Goal: Navigation & Orientation: Find specific page/section

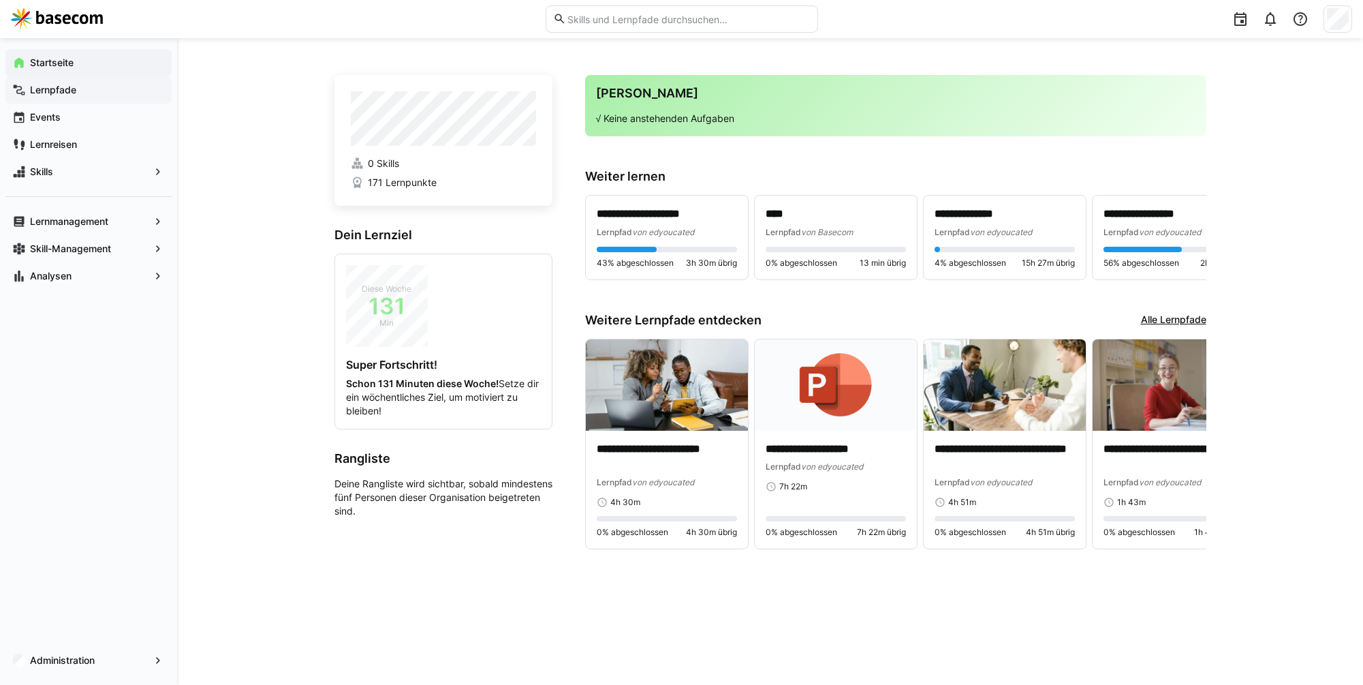
click at [95, 90] on span "Lernpfade" at bounding box center [96, 90] width 137 height 14
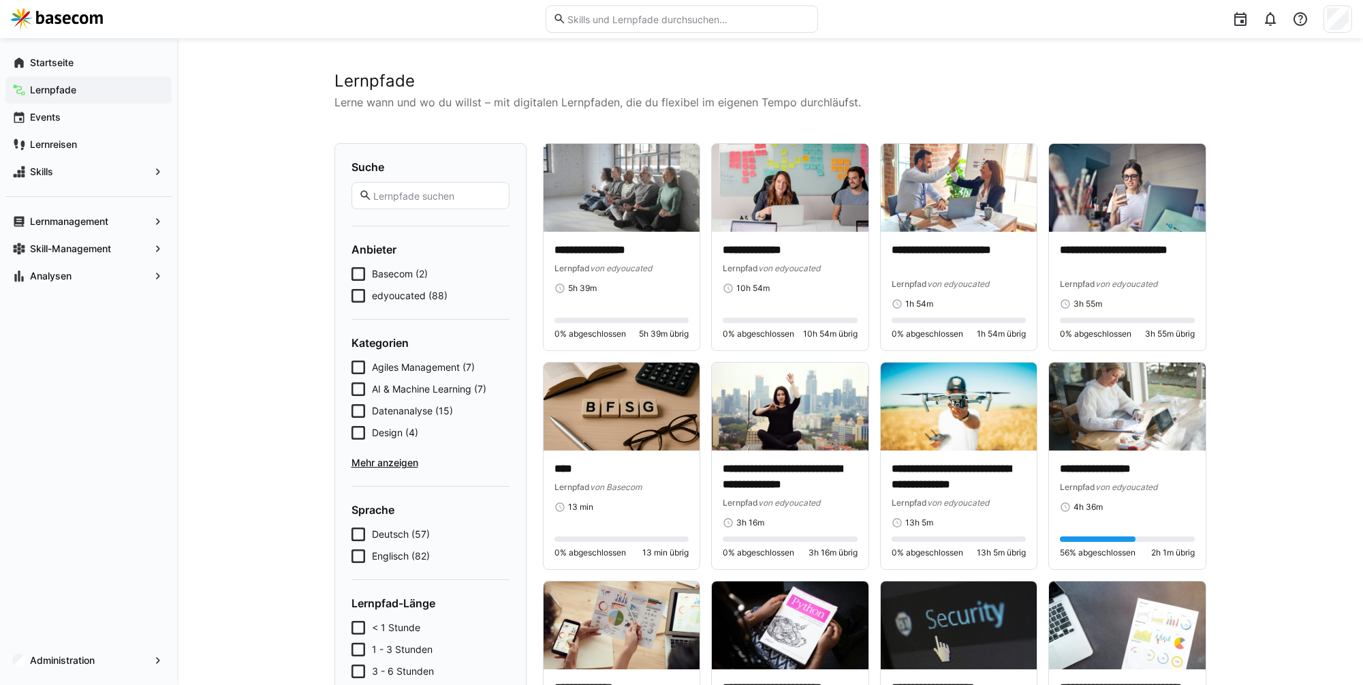
click at [405, 277] on span "Basecom (2)" at bounding box center [400, 274] width 56 height 14
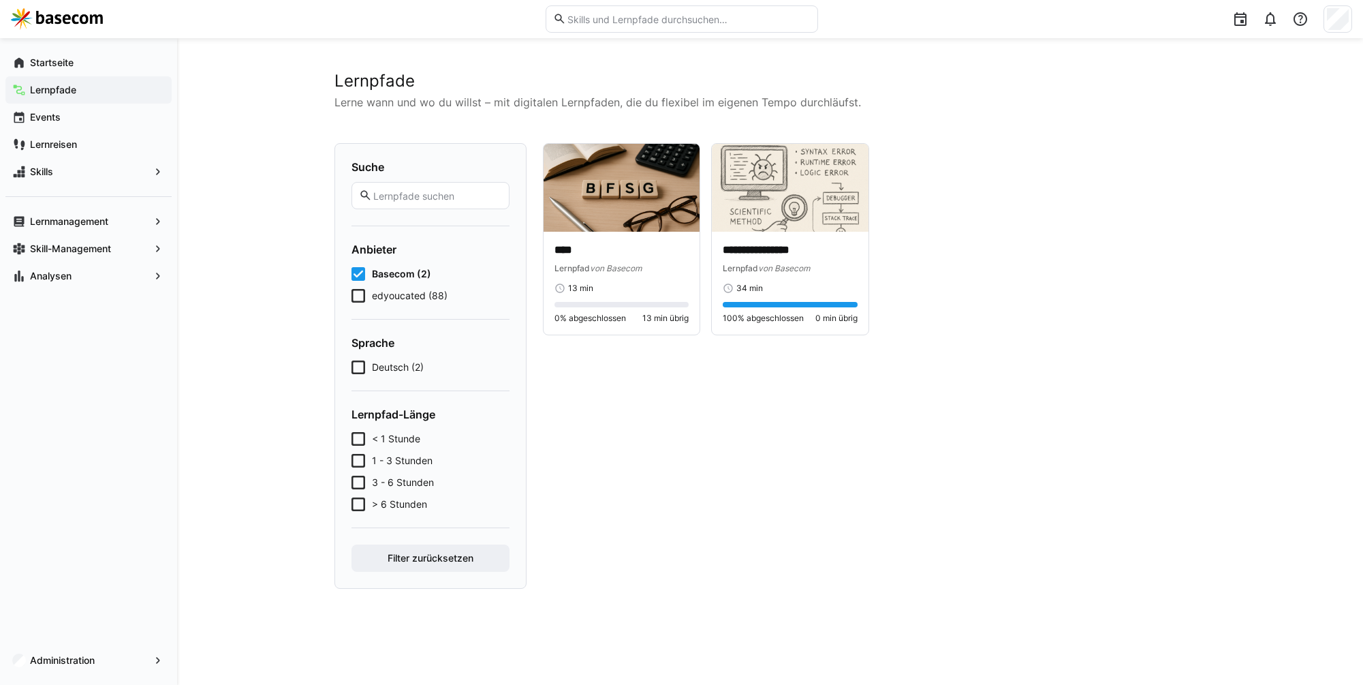
click at [402, 290] on span "edyoucated (88)" at bounding box center [410, 296] width 76 height 14
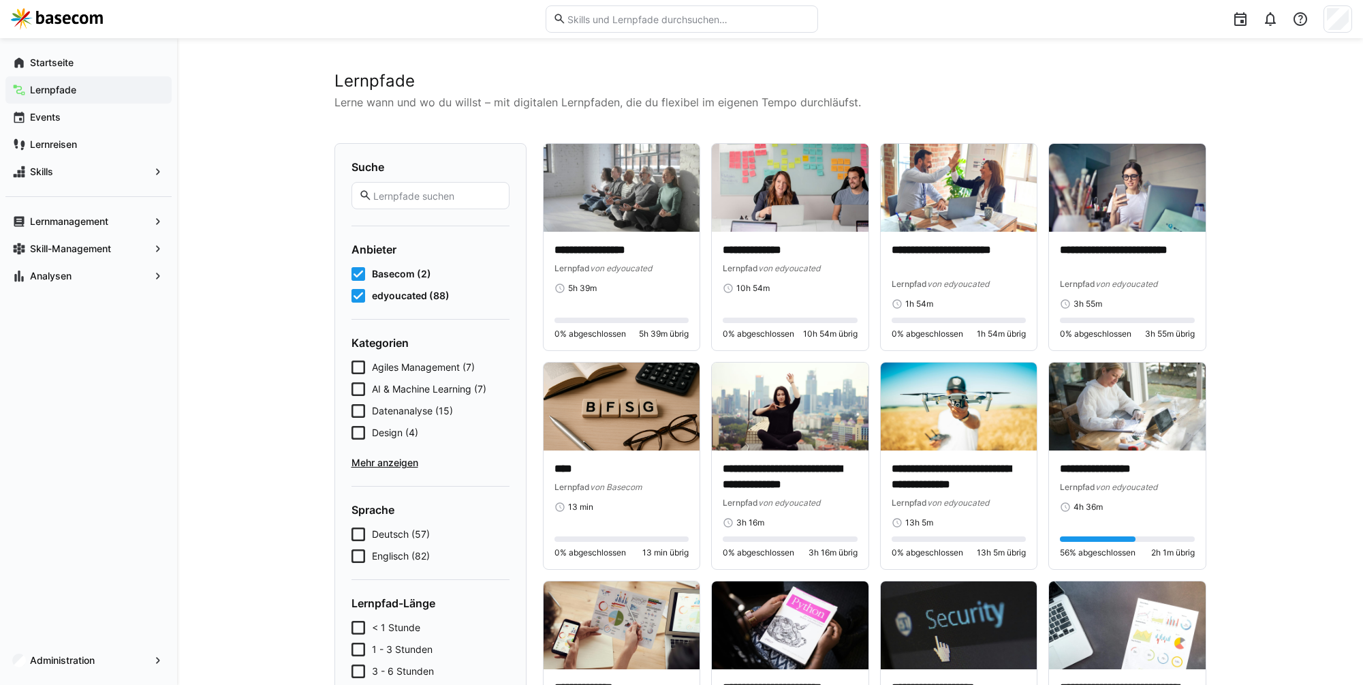
click at [42, 18] on img at bounding box center [57, 19] width 92 height 22
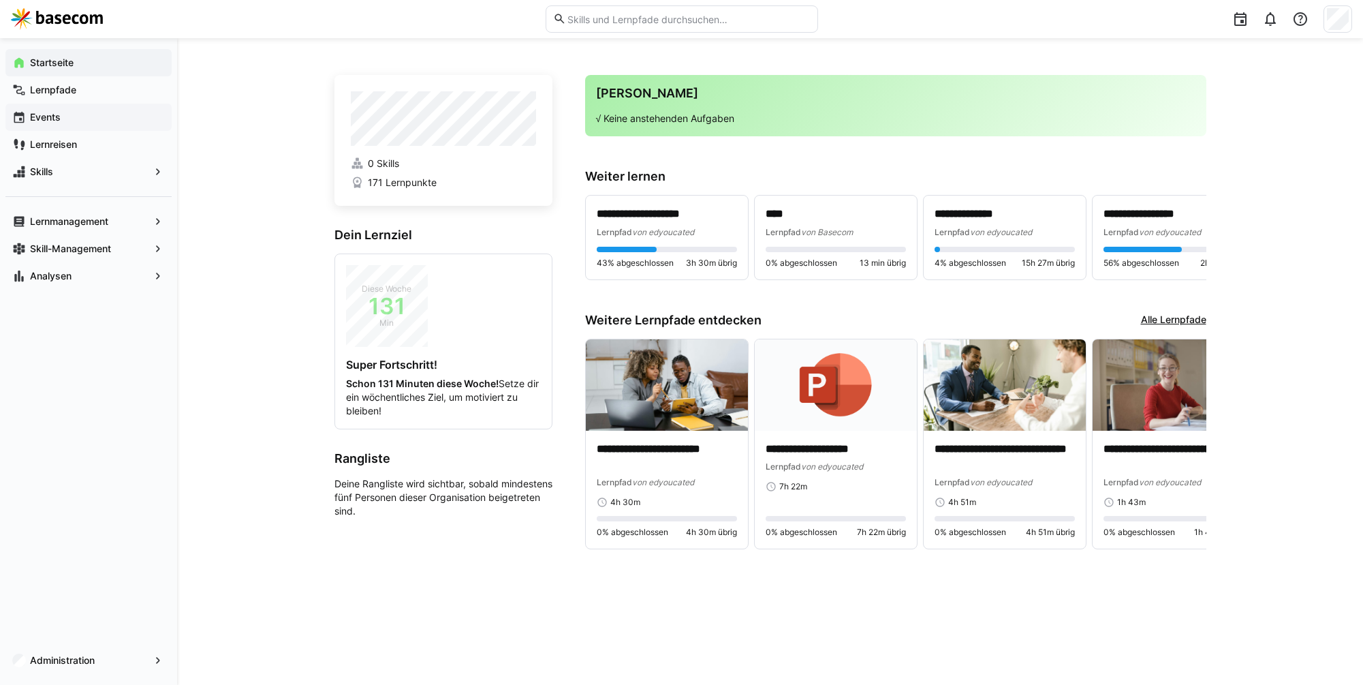
click at [63, 108] on div "Events" at bounding box center [88, 117] width 166 height 27
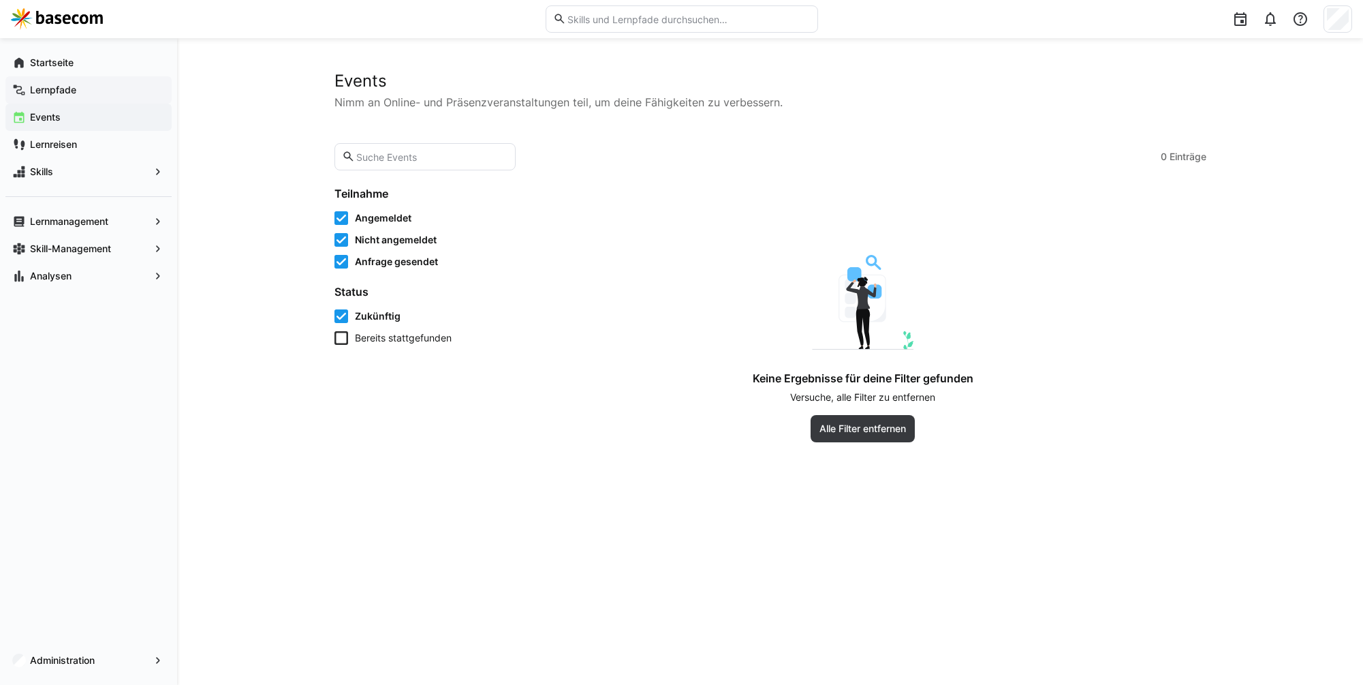
click at [0, 0] on app-navigation-label "Lernpfade" at bounding box center [0, 0] width 0 height 0
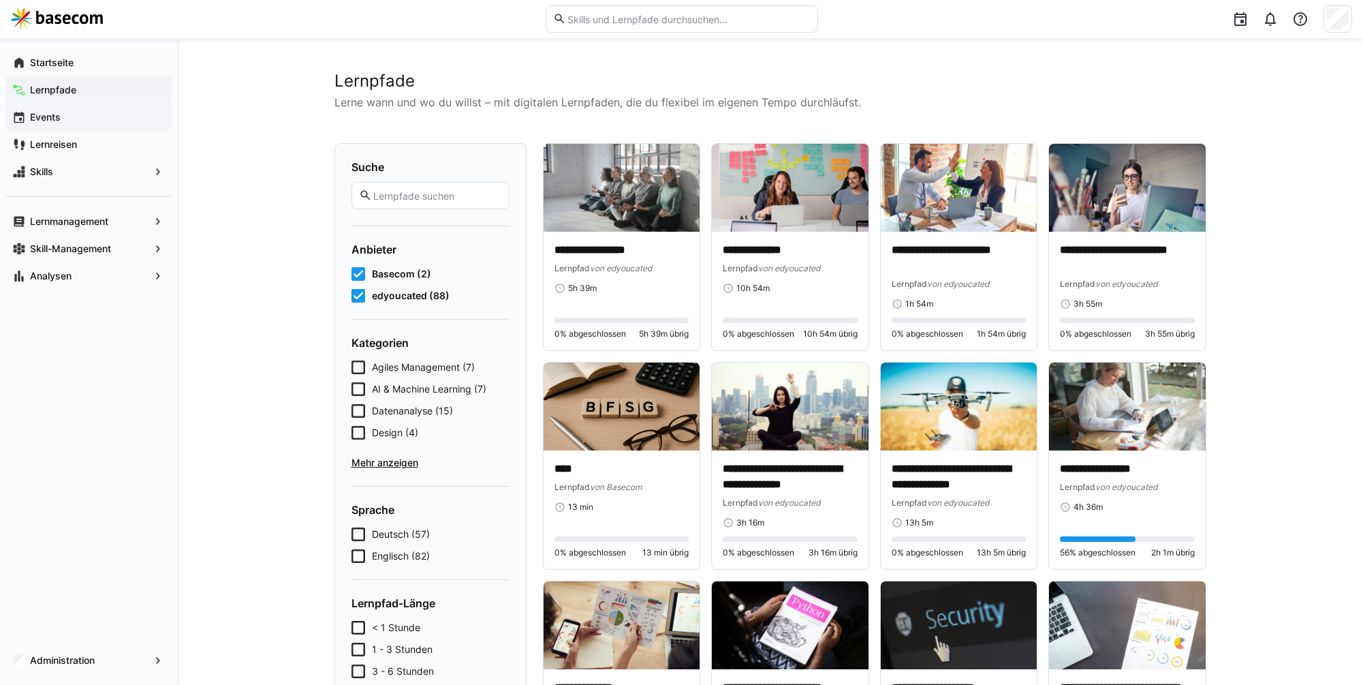
click at [66, 110] on span "Events" at bounding box center [96, 117] width 137 height 14
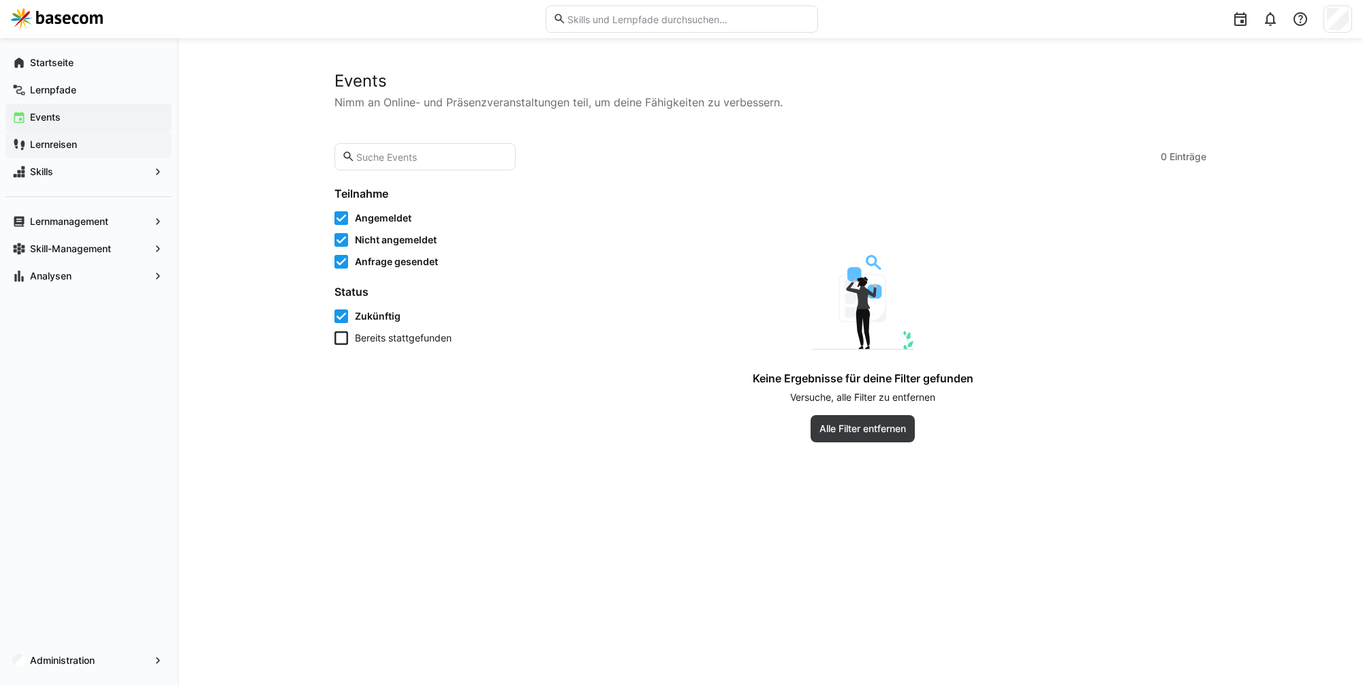
click at [46, 152] on div "Lernreisen" at bounding box center [88, 144] width 166 height 27
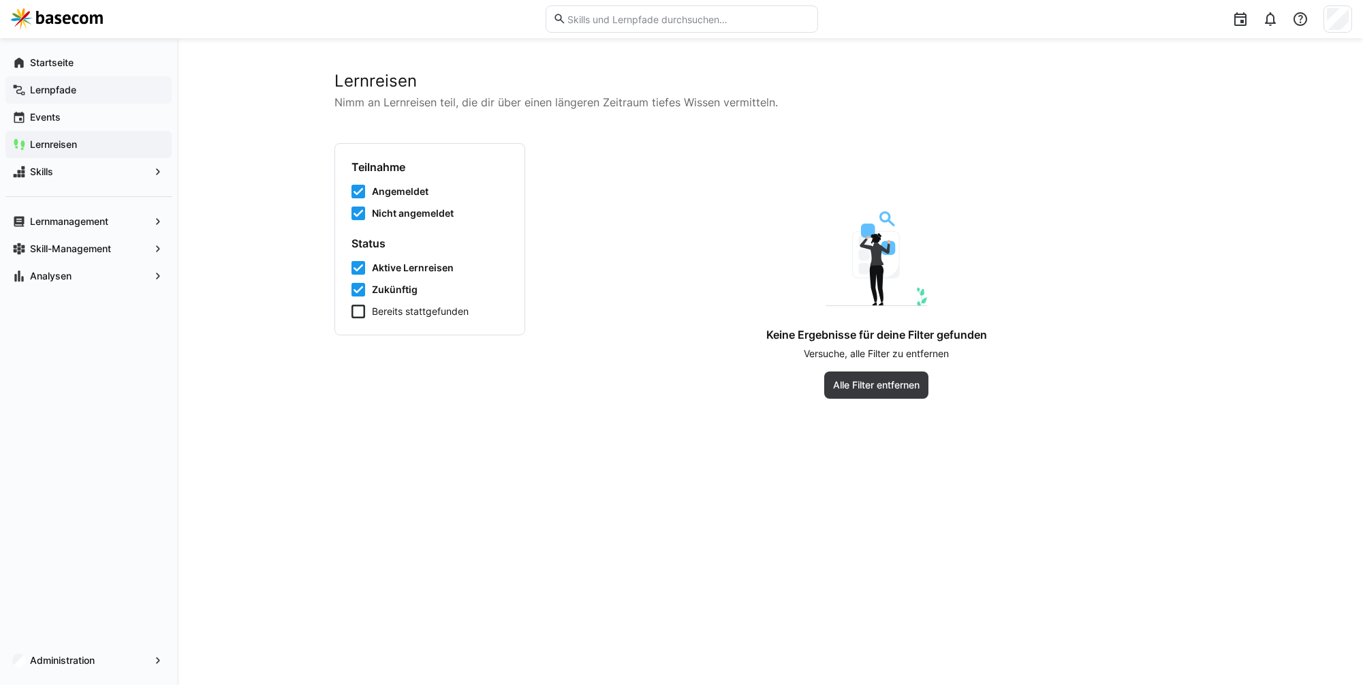
click at [98, 92] on span "Lernpfade" at bounding box center [96, 90] width 137 height 14
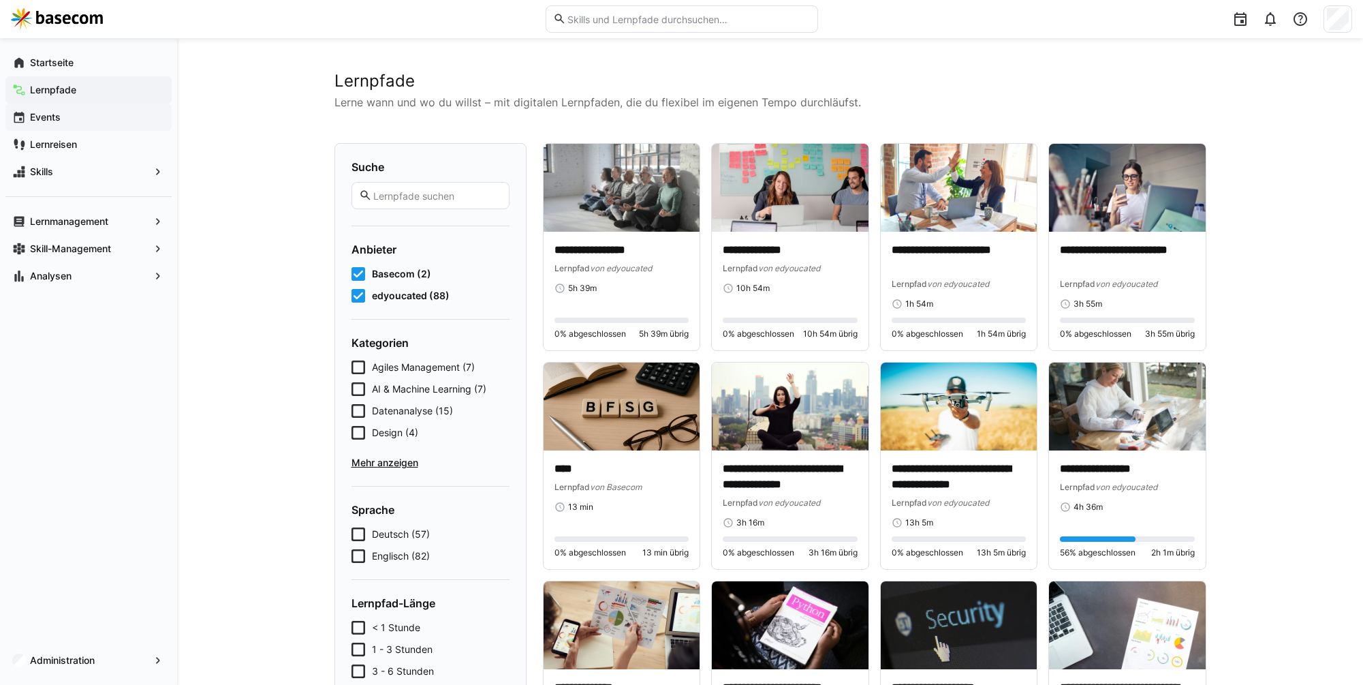
click at [65, 113] on span "Events" at bounding box center [96, 117] width 137 height 14
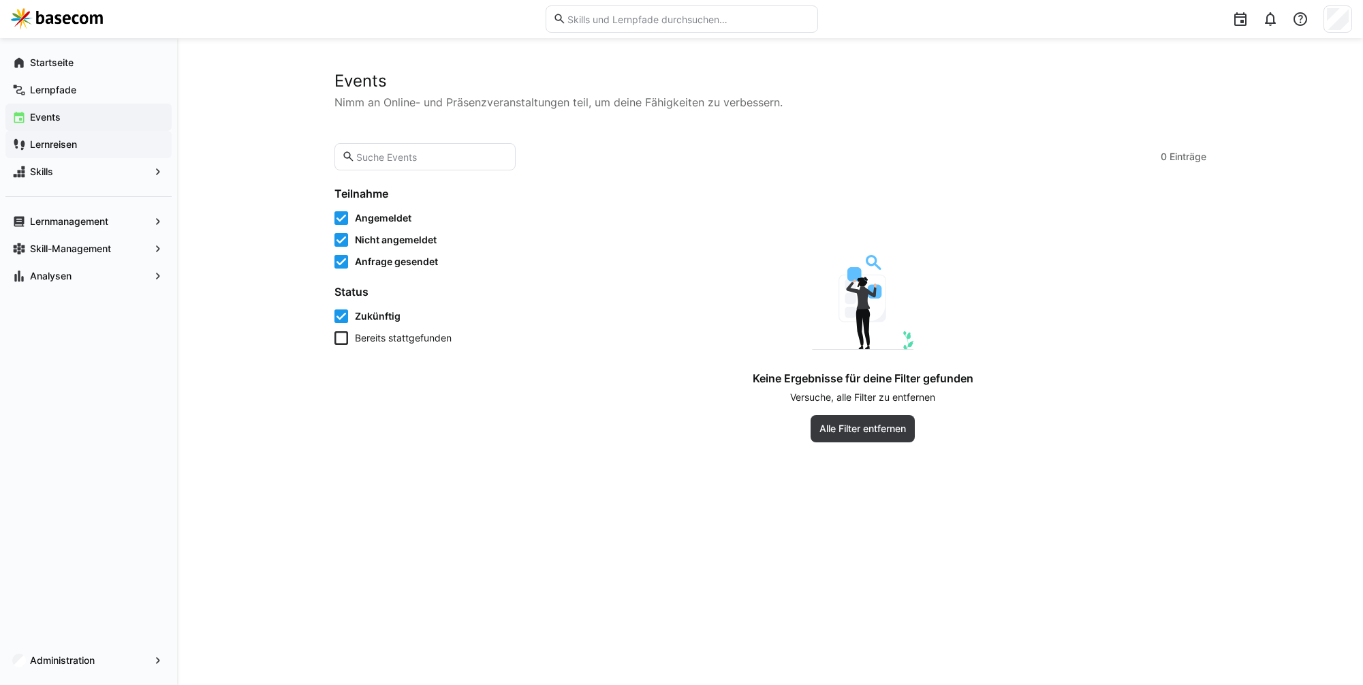
click at [0, 0] on app-navigation-label "Lernreisen" at bounding box center [0, 0] width 0 height 0
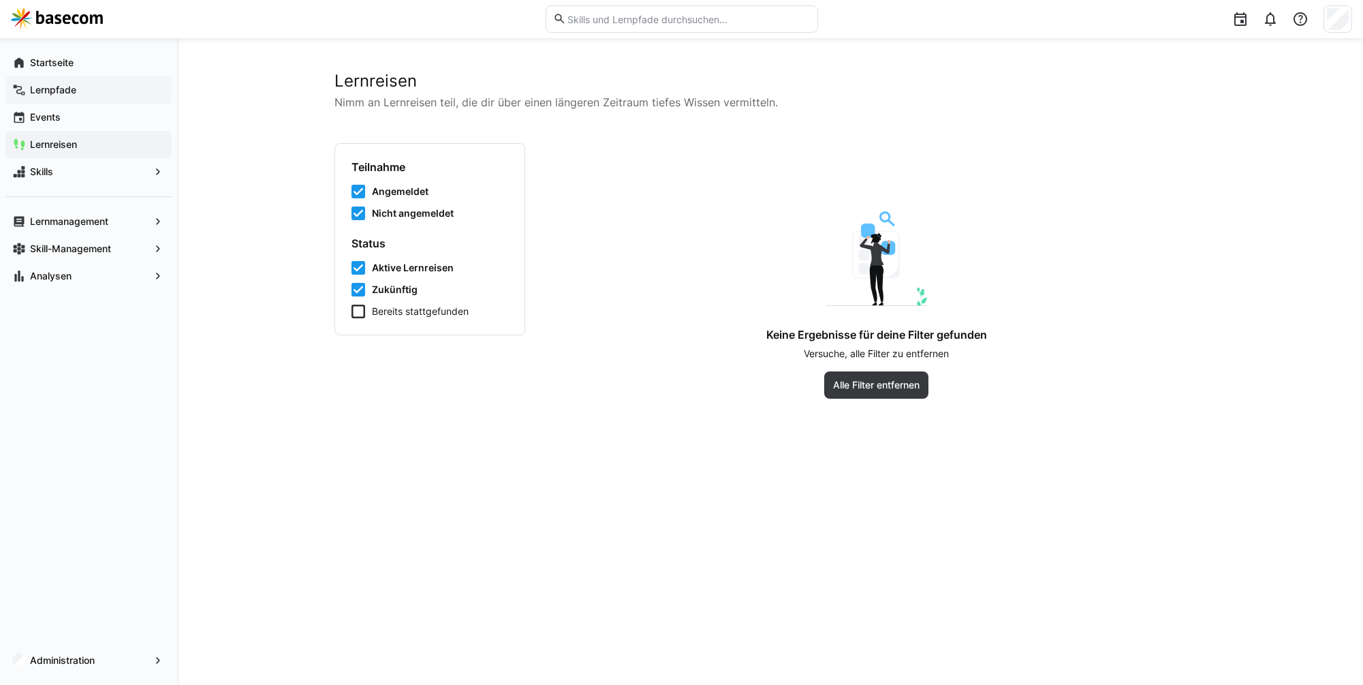
click at [108, 101] on div "Lernpfade" at bounding box center [88, 89] width 166 height 27
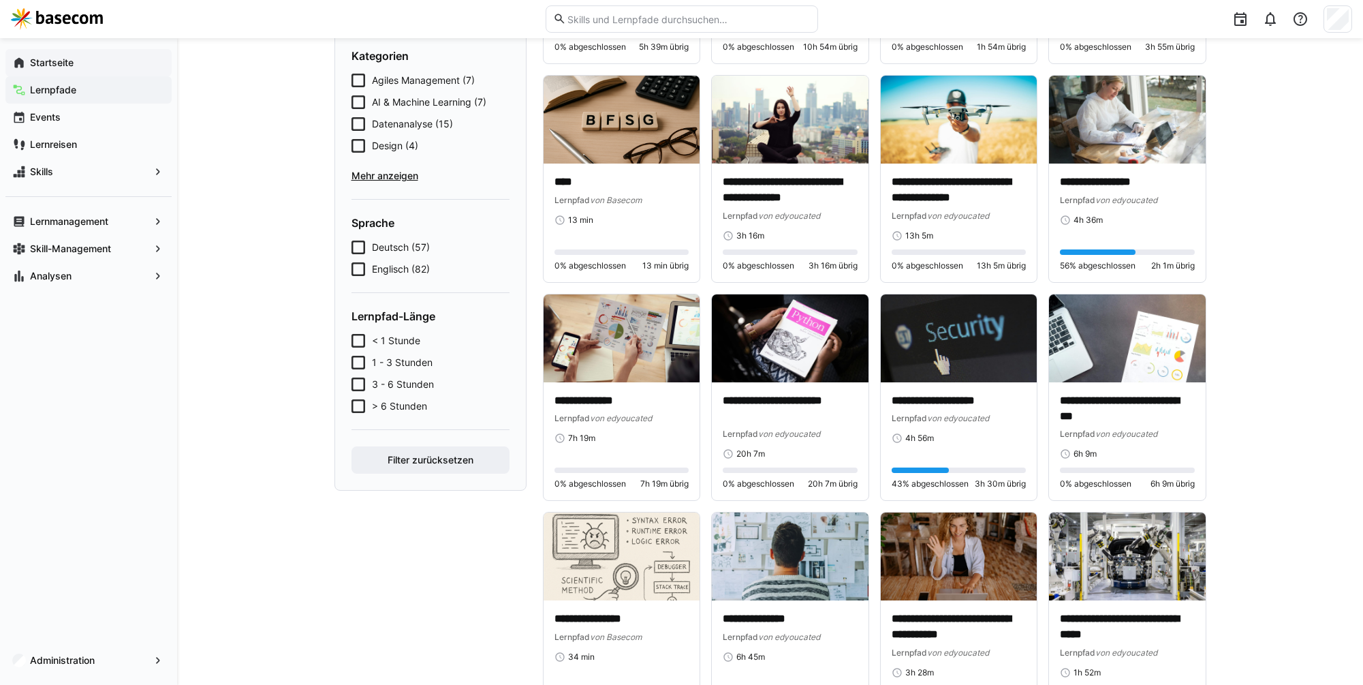
scroll to position [293, 0]
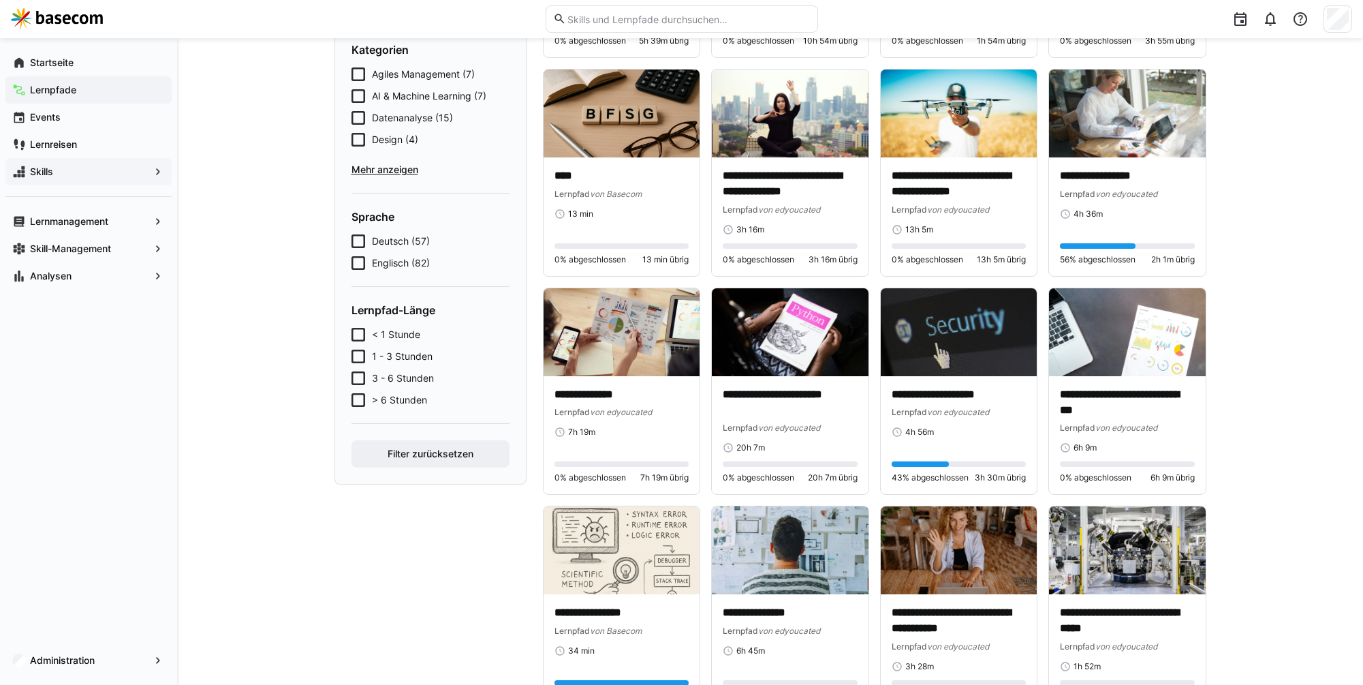
click at [54, 167] on span "Skills" at bounding box center [88, 172] width 121 height 14
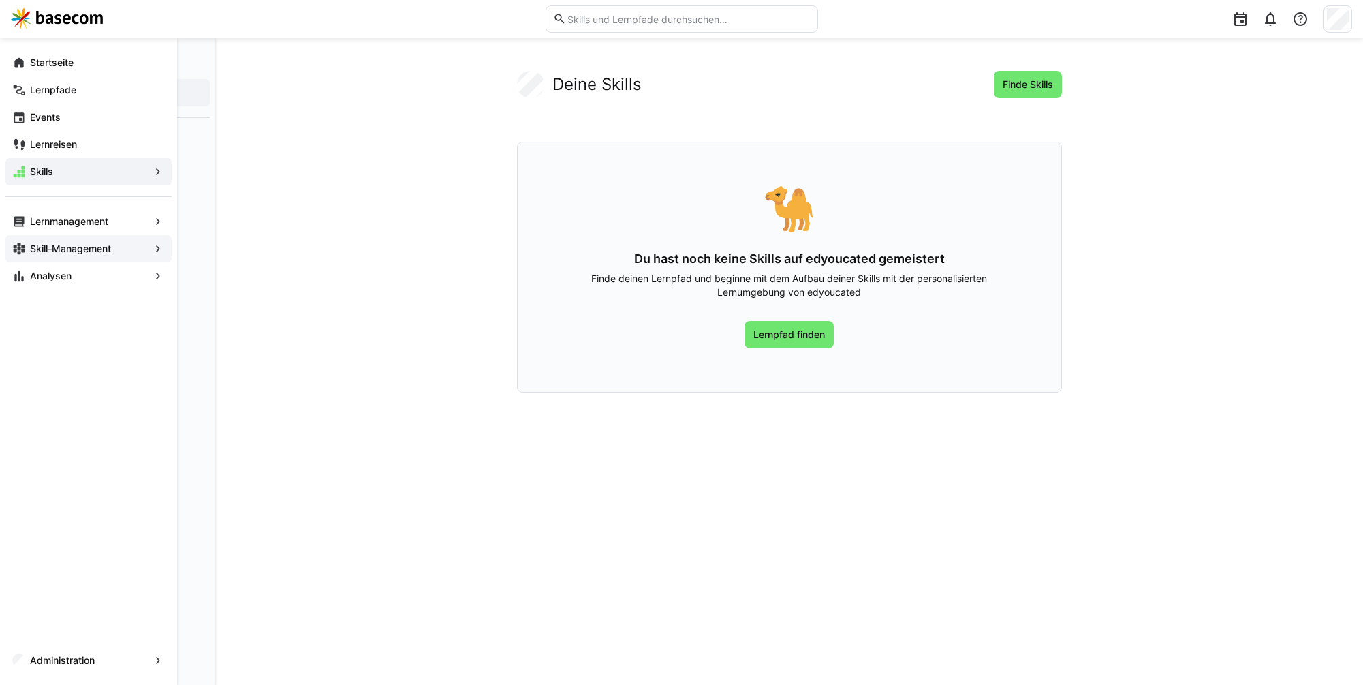
click at [78, 240] on div "Skill-Management" at bounding box center [88, 248] width 166 height 27
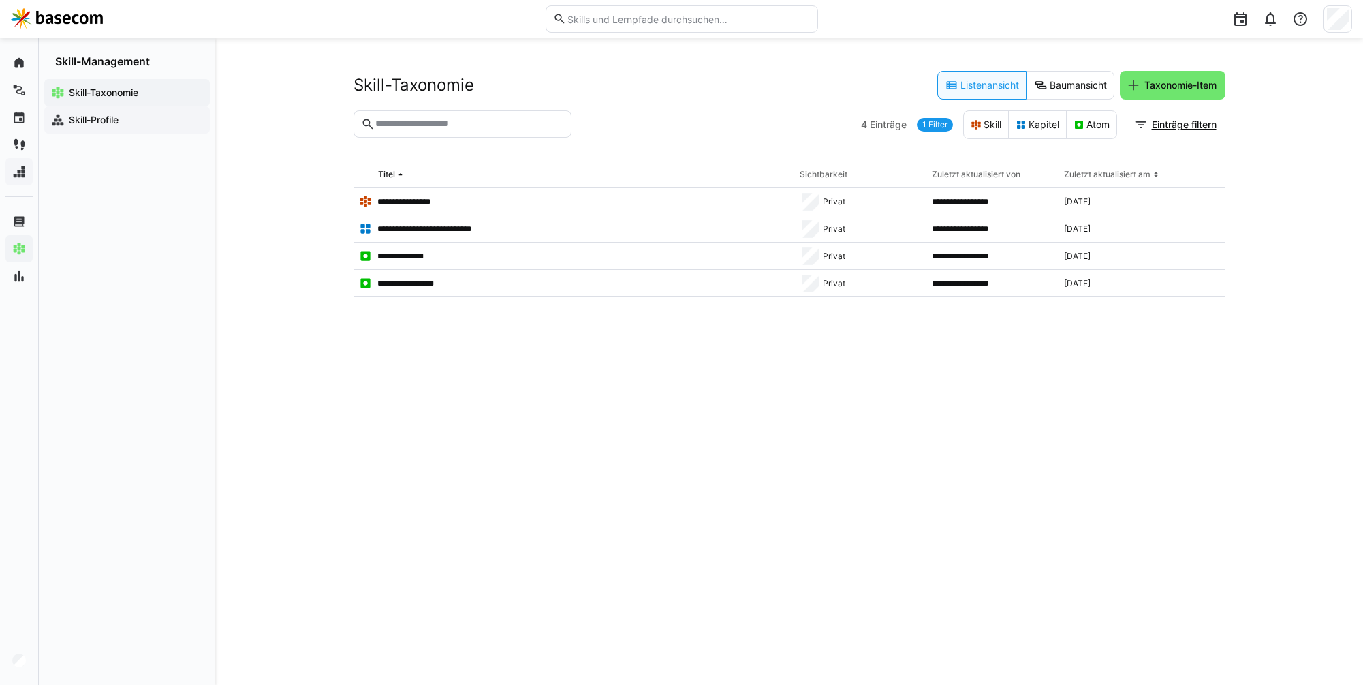
click at [129, 130] on div "Skill-Profile" at bounding box center [127, 119] width 166 height 27
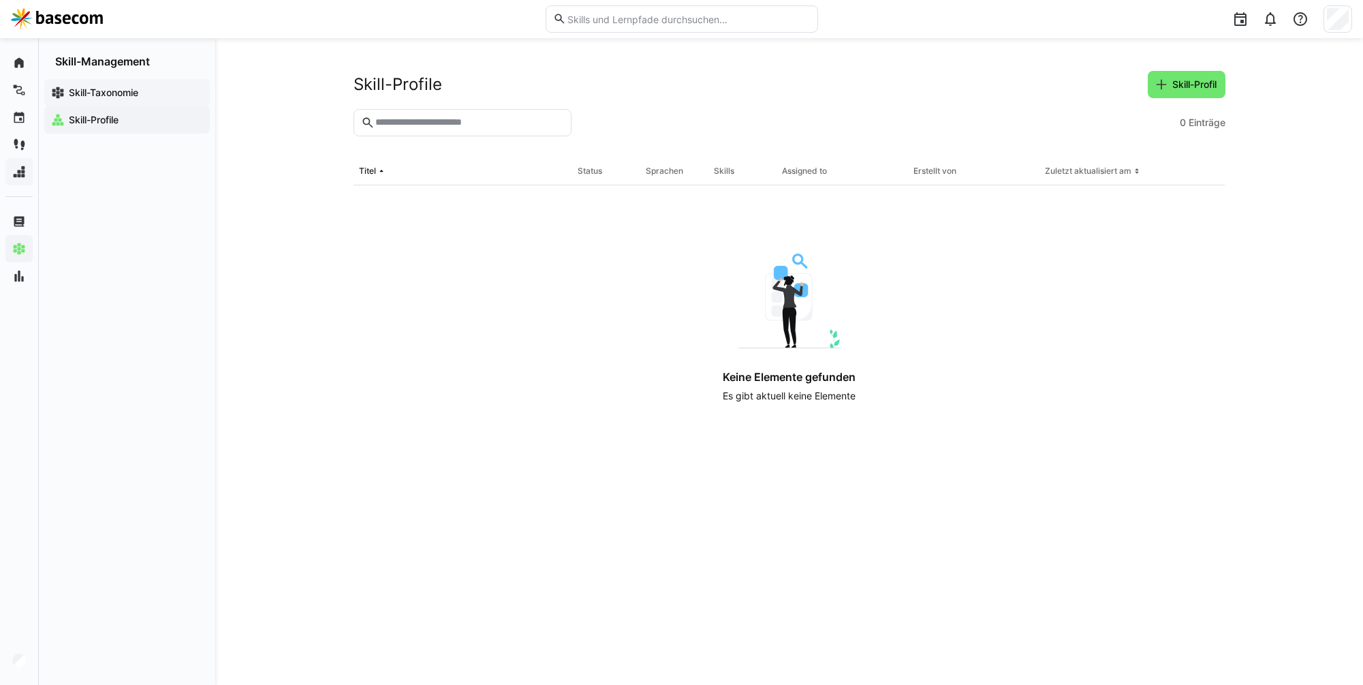
click at [0, 0] on app-navigation-label "Skill-Taxonomie" at bounding box center [0, 0] width 0 height 0
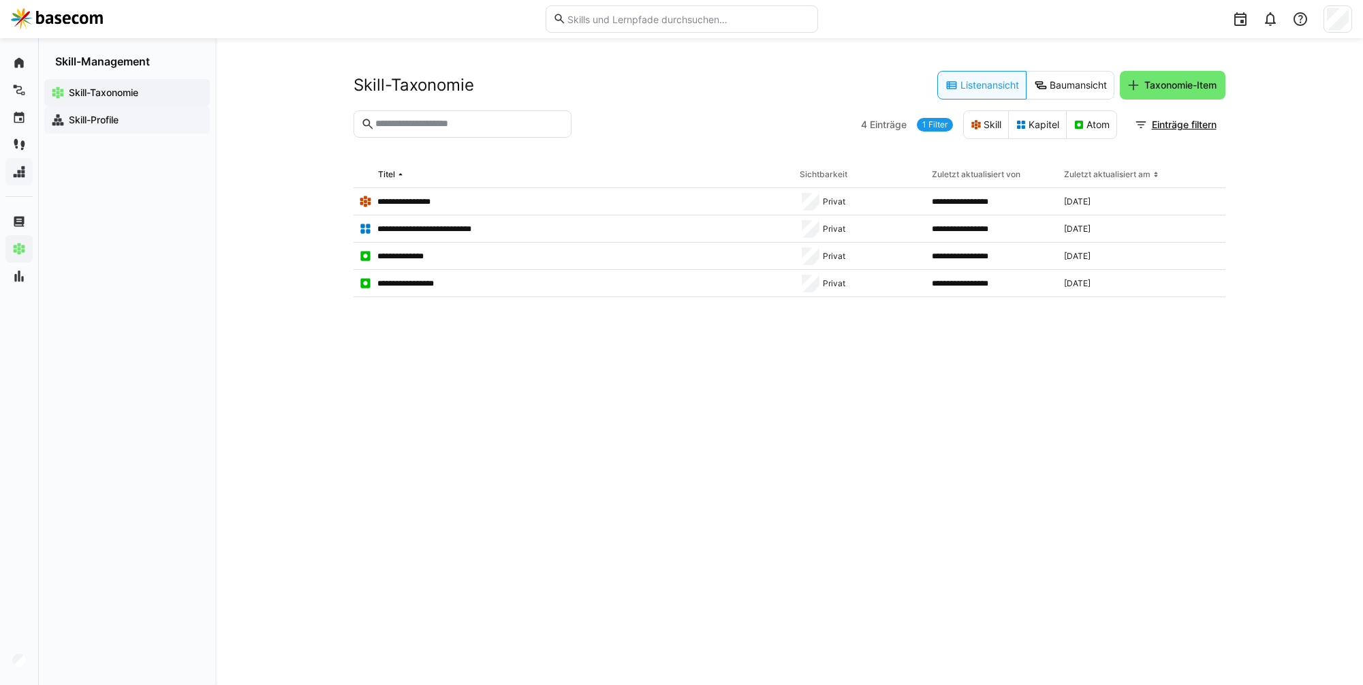
click at [135, 113] on span "Skill-Profile" at bounding box center [135, 120] width 136 height 14
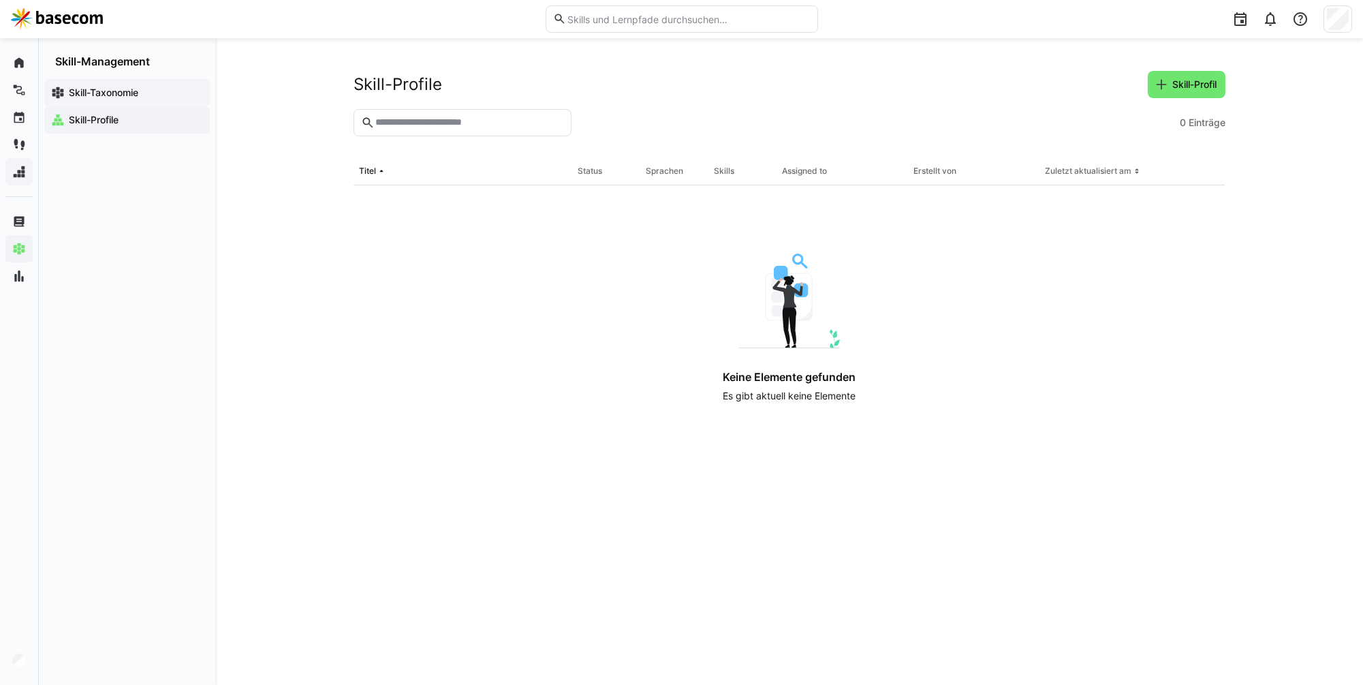
click at [0, 0] on app-navigation-label "Skill-Taxonomie" at bounding box center [0, 0] width 0 height 0
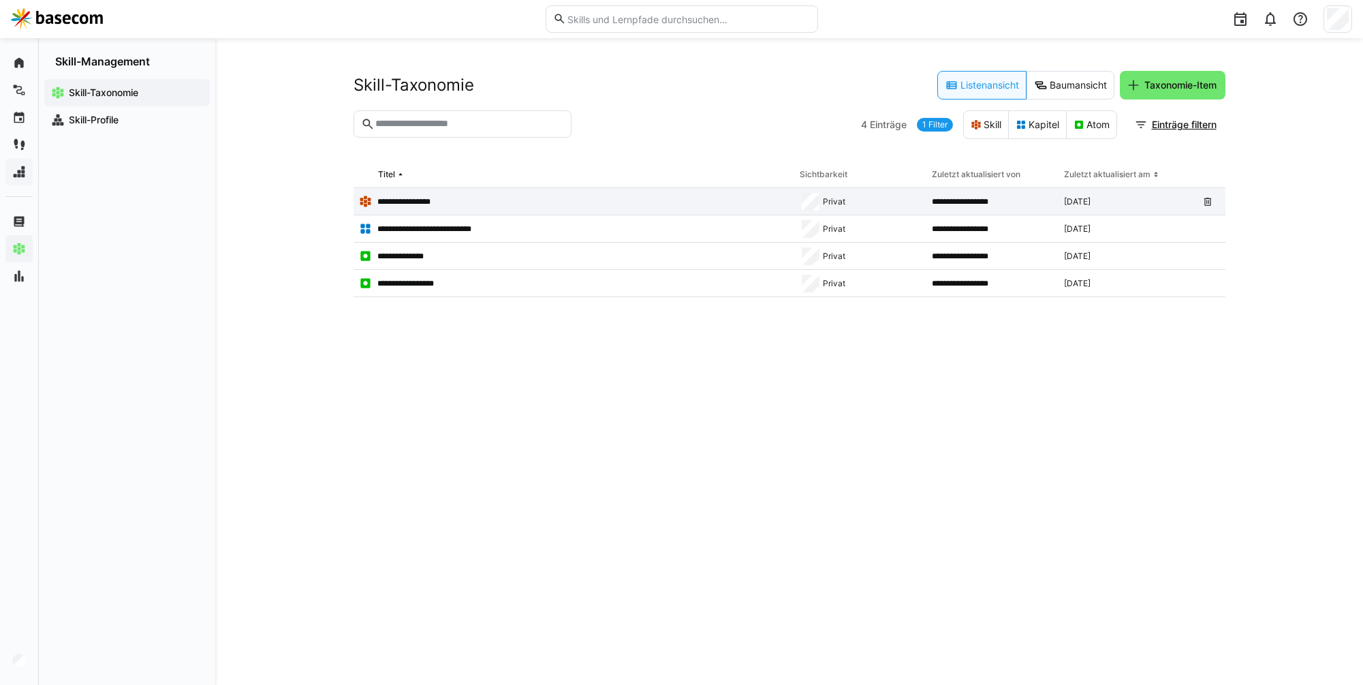
click at [445, 198] on p "**********" at bounding box center [412, 201] width 70 height 11
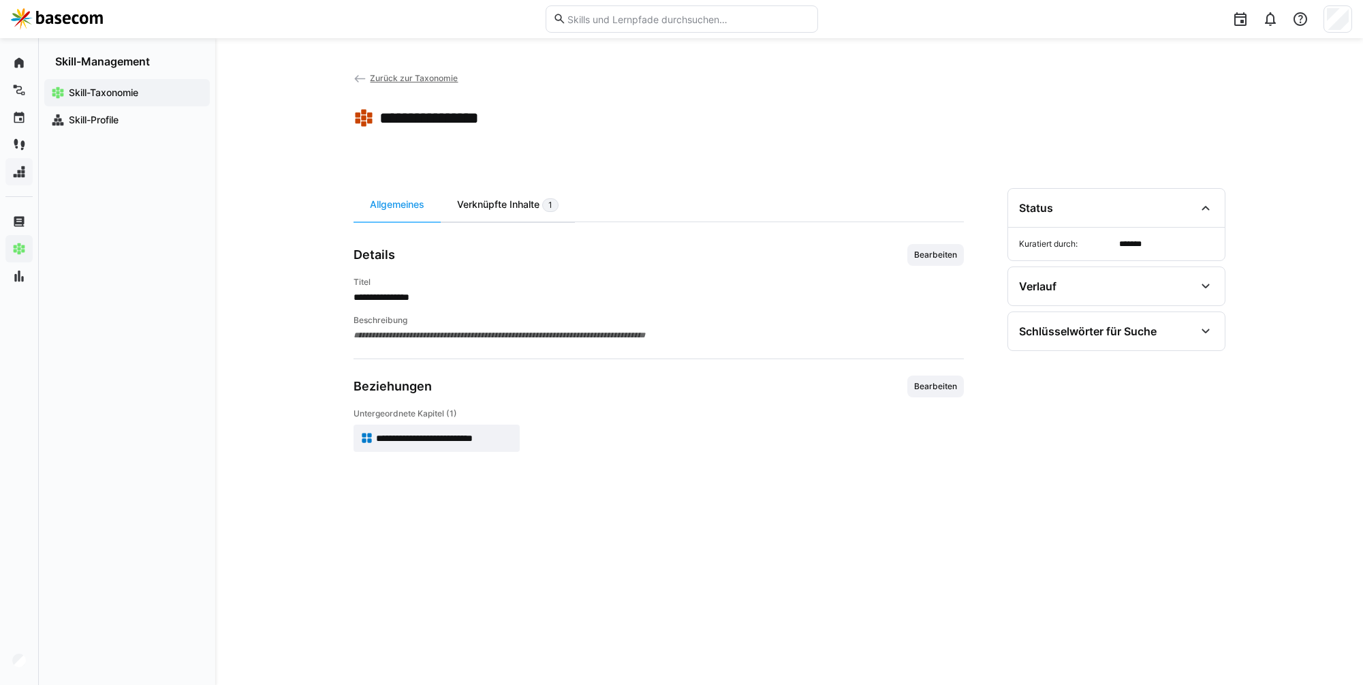
click at [509, 202] on div "Verknüpfte Inhalte 1" at bounding box center [508, 204] width 134 height 33
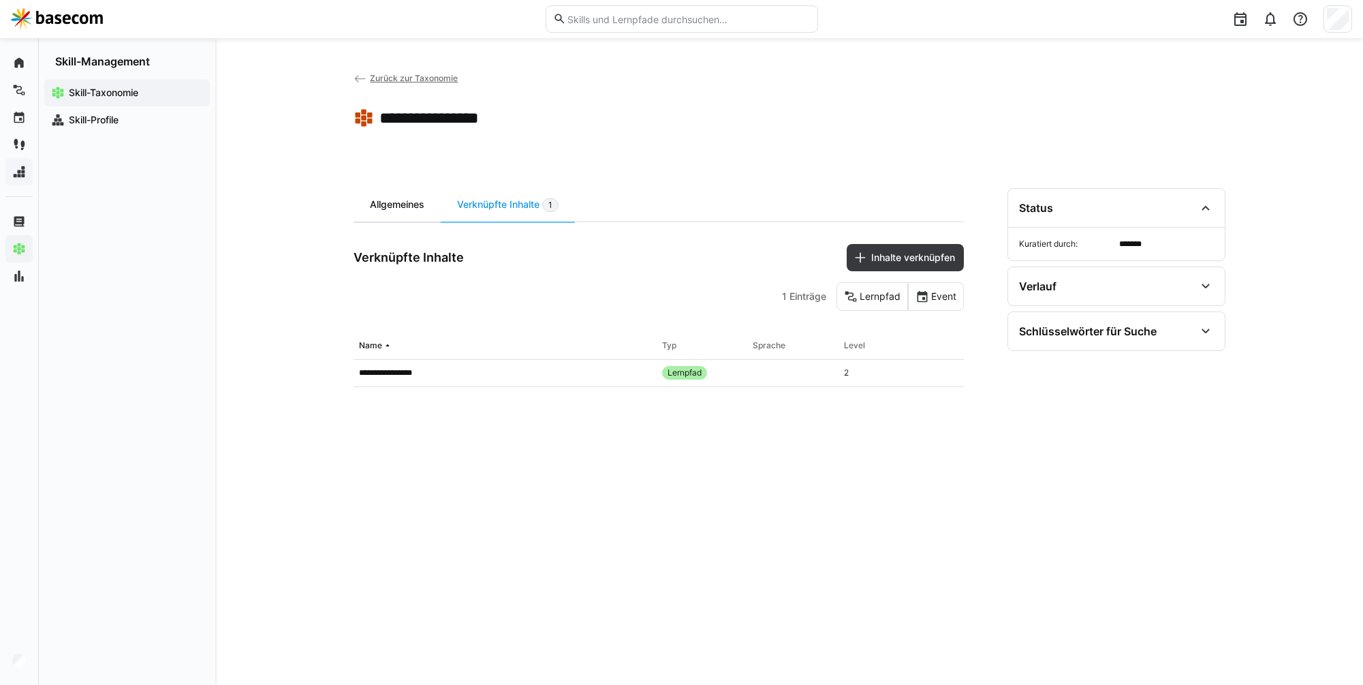
click at [409, 206] on div "Allgemeines" at bounding box center [397, 204] width 87 height 33
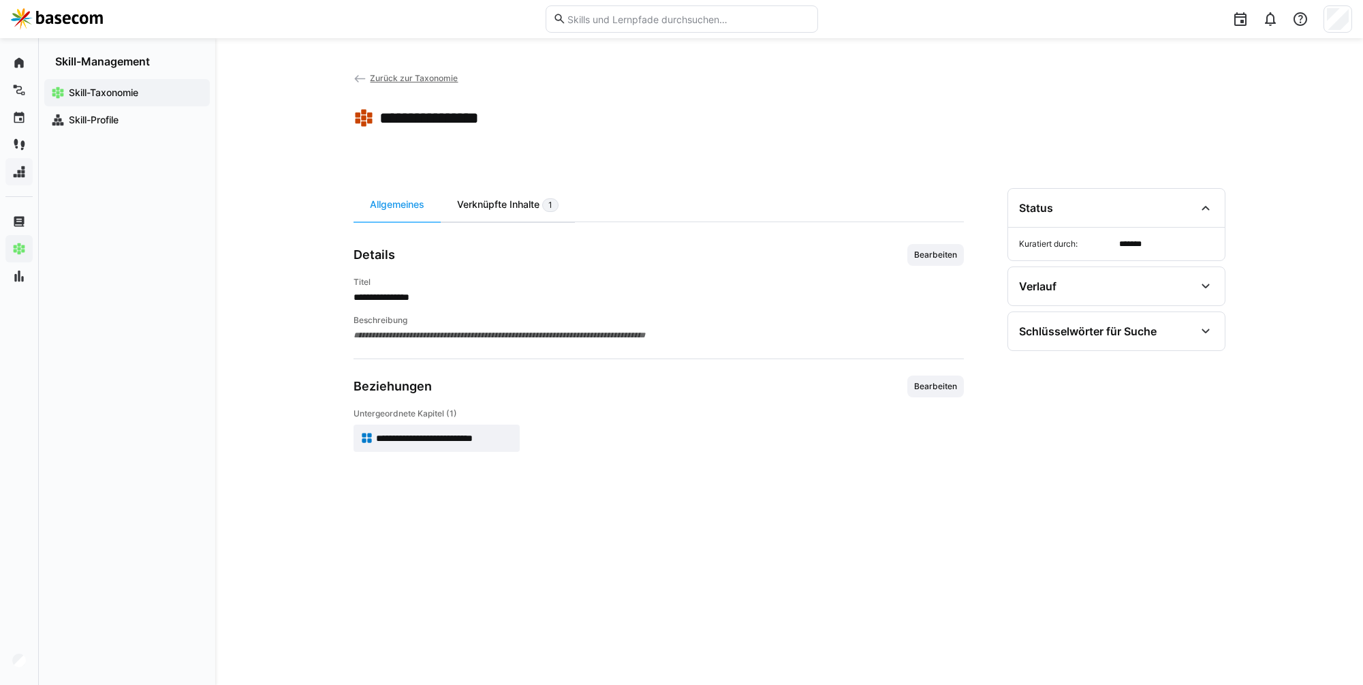
click at [467, 208] on div "Verknüpfte Inhalte 1" at bounding box center [508, 204] width 134 height 33
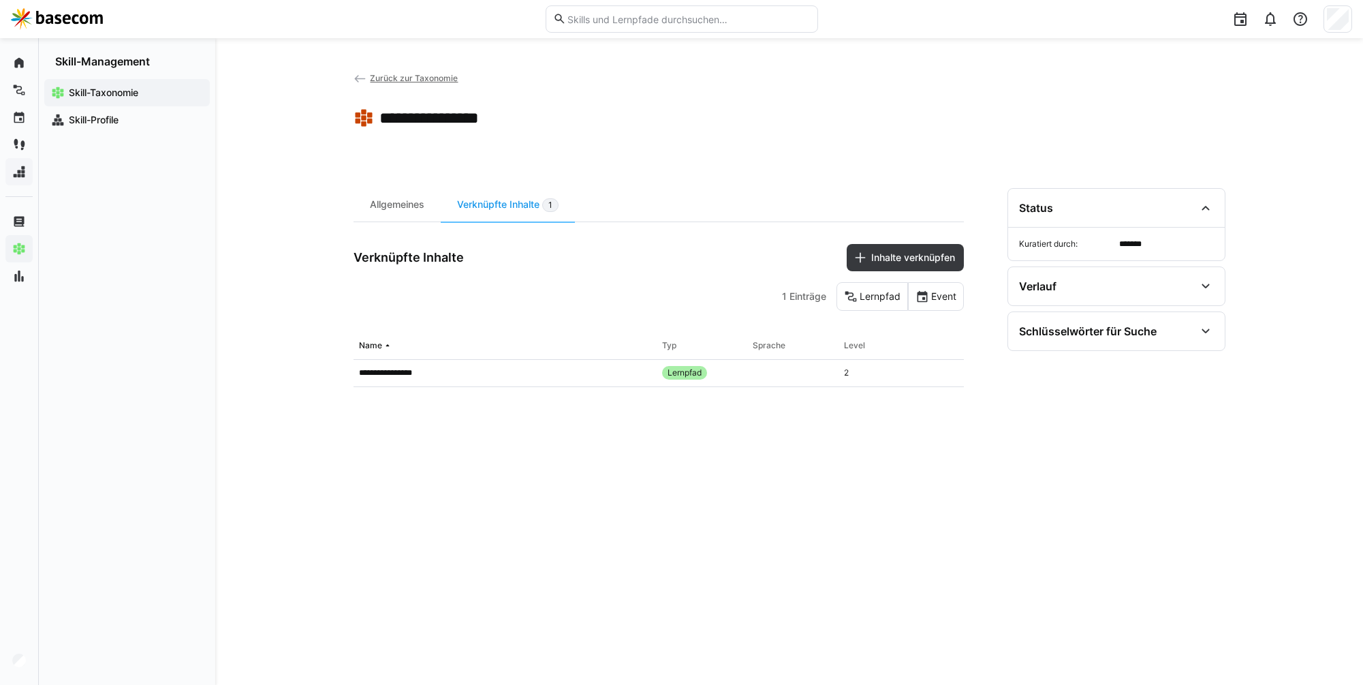
click at [386, 84] on app-back-navigation "Zurück zur Taxonomie" at bounding box center [406, 78] width 105 height 15
click at [384, 81] on span "Zurück zur Taxonomie" at bounding box center [414, 78] width 88 height 10
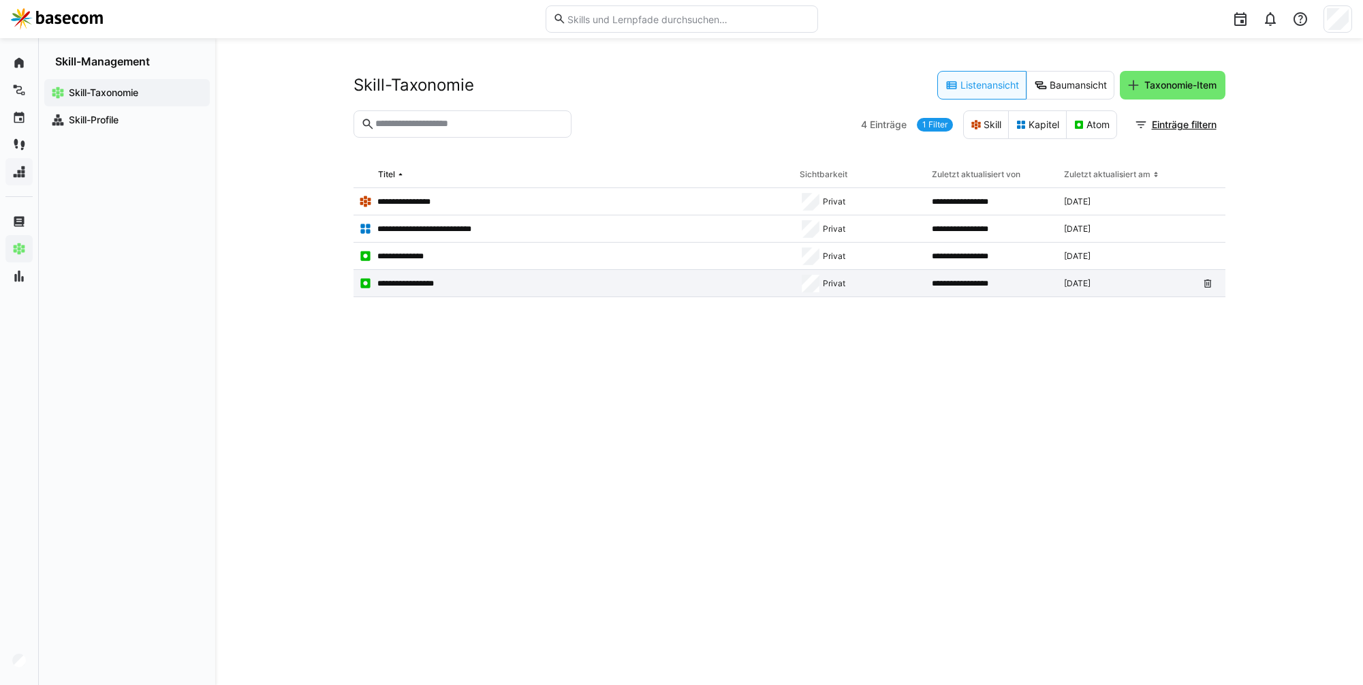
click at [445, 278] on p "**********" at bounding box center [411, 283] width 69 height 11
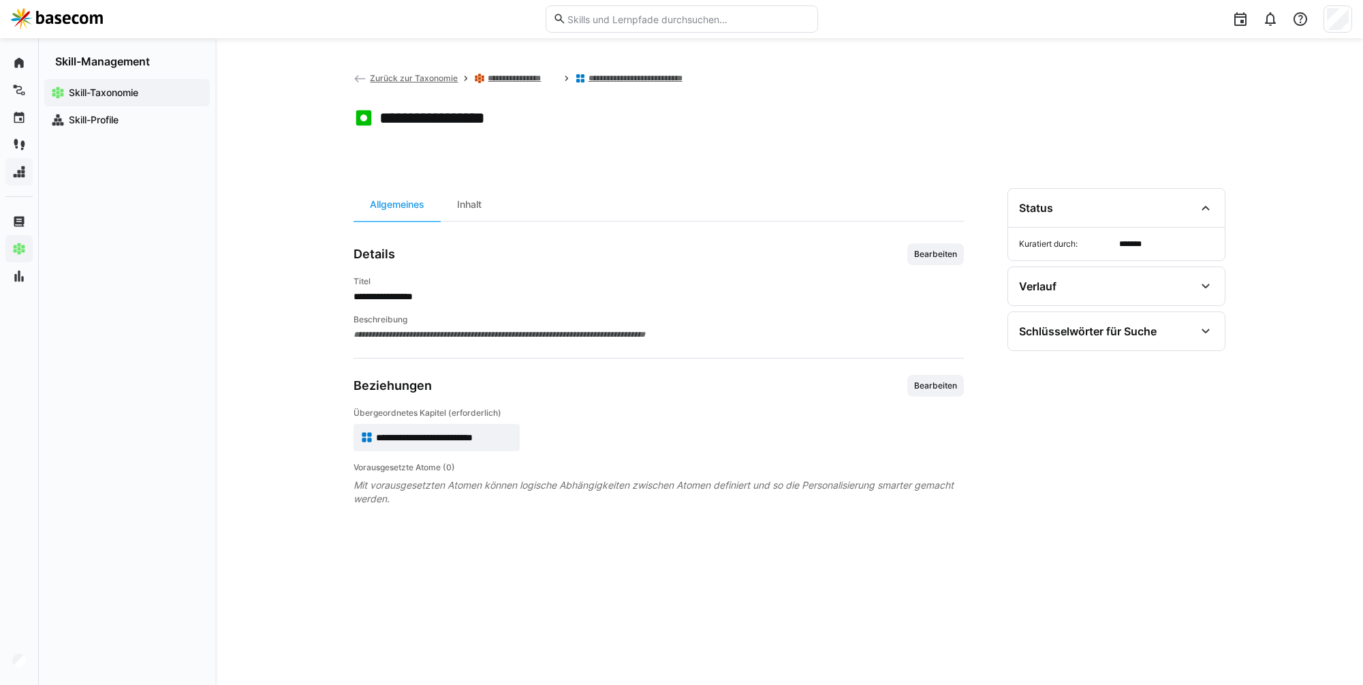
click at [468, 223] on div "**********" at bounding box center [659, 420] width 610 height 464
click at [471, 216] on div "Inhalt" at bounding box center [469, 204] width 57 height 33
